Goal: Task Accomplishment & Management: Manage account settings

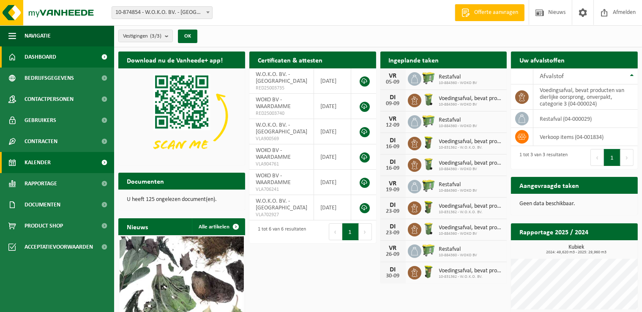
click at [58, 164] on link "Kalender" at bounding box center [57, 162] width 114 height 21
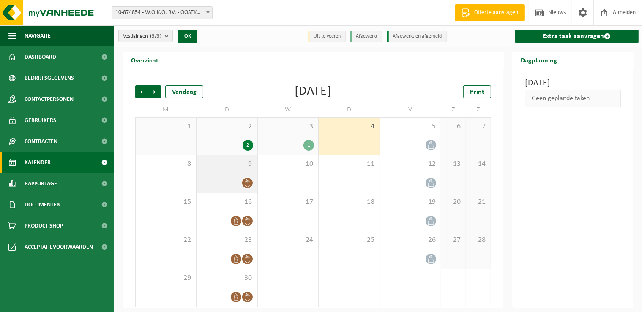
scroll to position [3, 0]
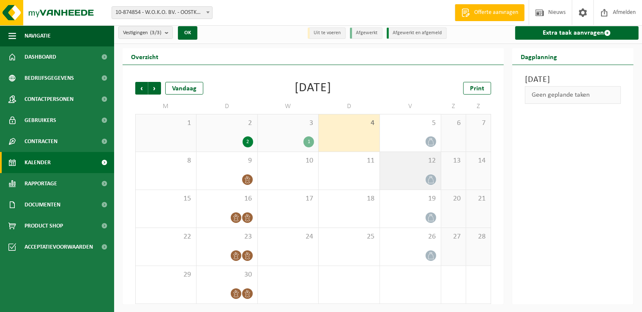
click at [430, 180] on icon at bounding box center [430, 179] width 7 height 7
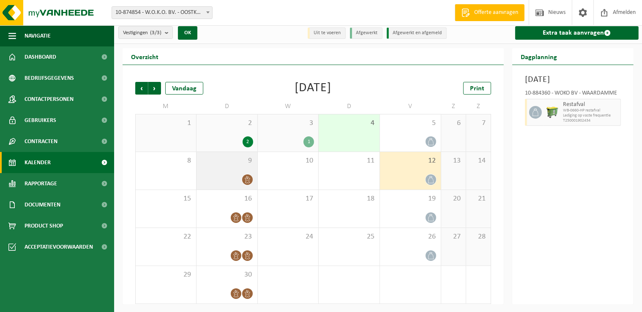
click at [250, 180] on icon at bounding box center [247, 179] width 7 height 7
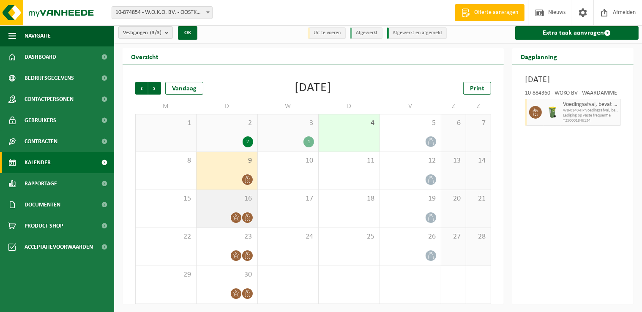
click at [246, 217] on icon at bounding box center [247, 217] width 5 height 7
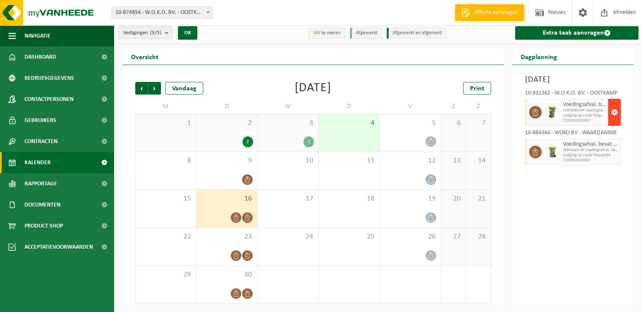
click at [614, 121] on span "button" at bounding box center [614, 112] width 7 height 17
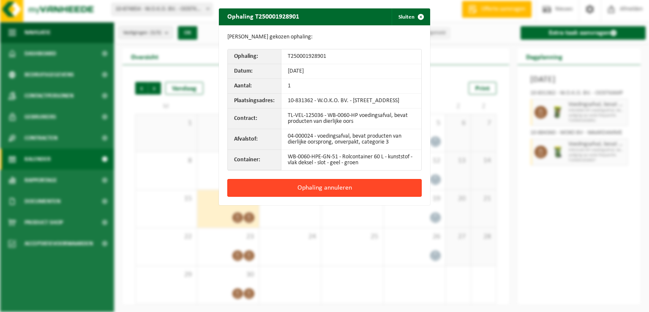
click at [314, 192] on button "Ophaling annuleren" at bounding box center [324, 188] width 194 height 18
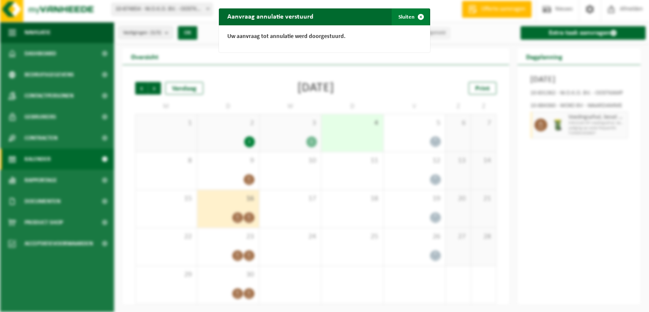
click at [400, 18] on button "Sluiten" at bounding box center [411, 16] width 38 height 17
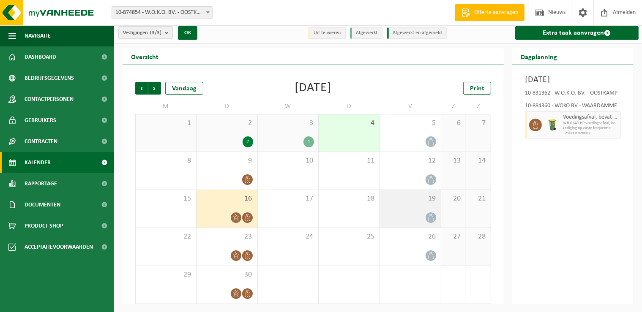
click at [431, 219] on icon at bounding box center [430, 217] width 7 height 7
